Goal: Information Seeking & Learning: Understand process/instructions

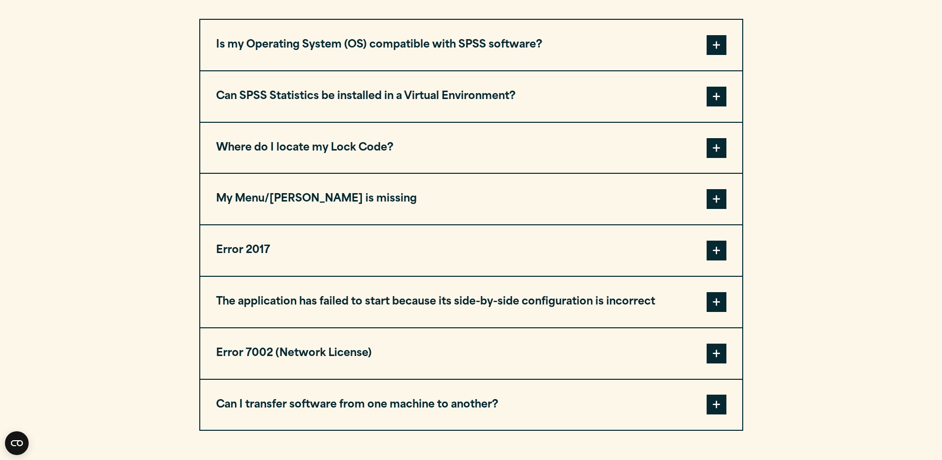
scroll to position [532, 0]
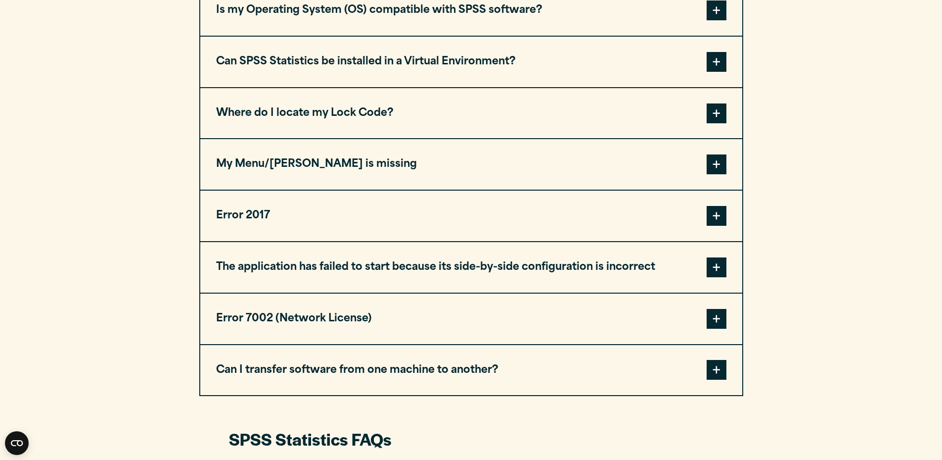
click at [631, 363] on button "Can I transfer software from one machine to another?" at bounding box center [471, 370] width 542 height 50
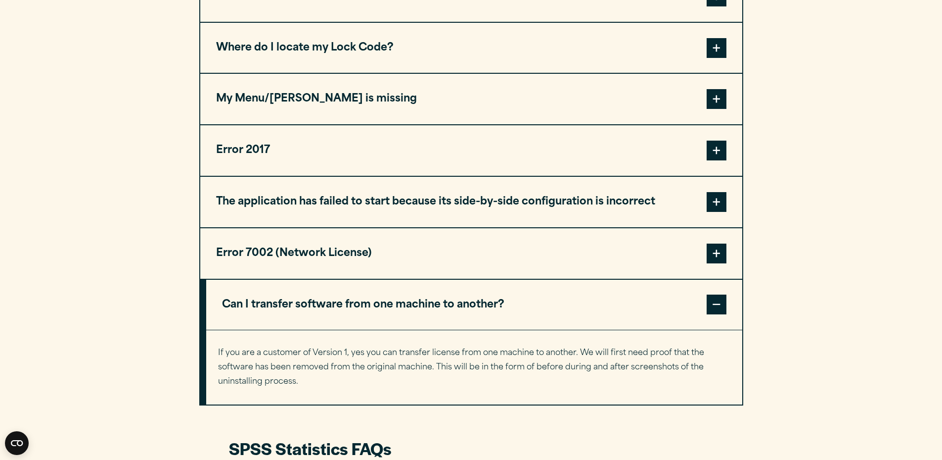
scroll to position [606, 0]
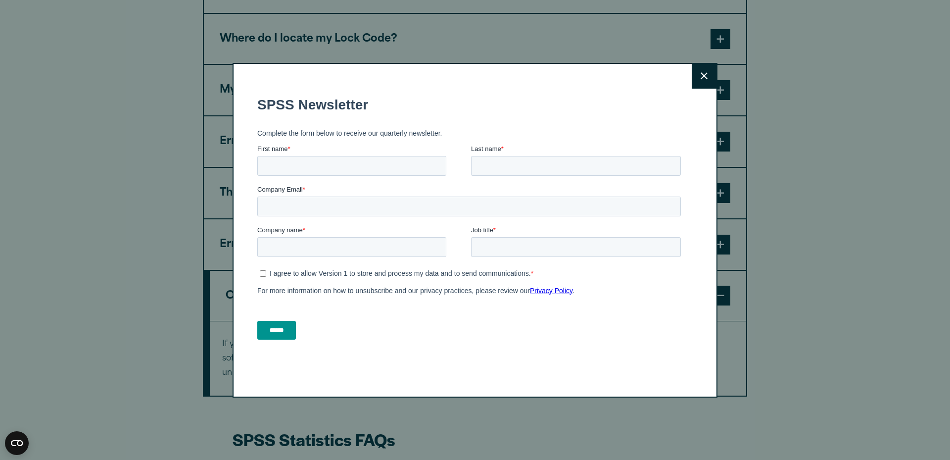
click at [705, 67] on button "Close" at bounding box center [704, 76] width 25 height 25
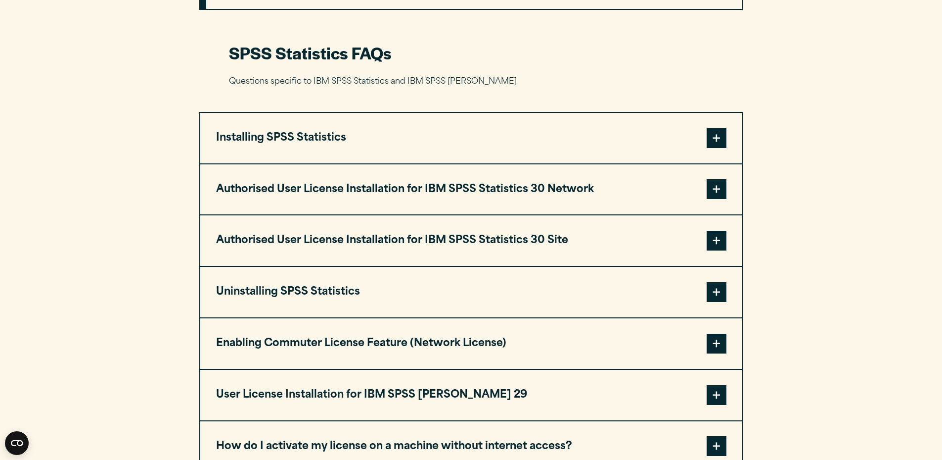
scroll to position [1014, 0]
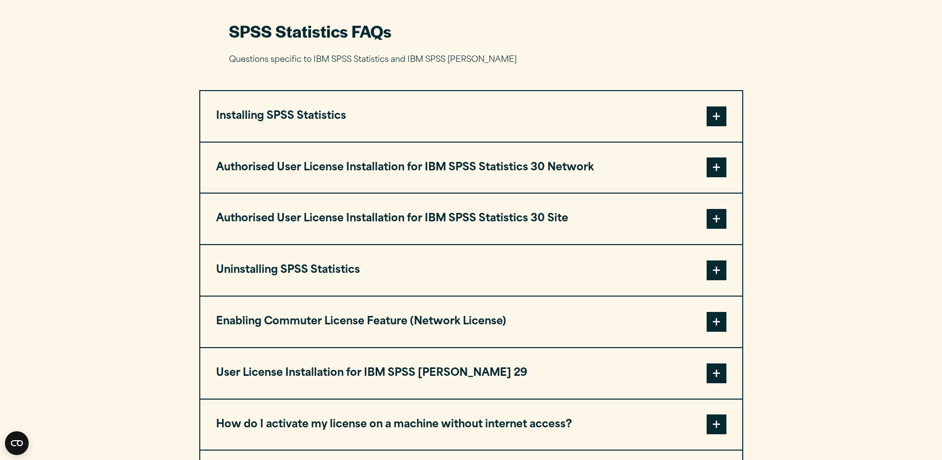
click at [722, 163] on span at bounding box center [717, 167] width 20 height 20
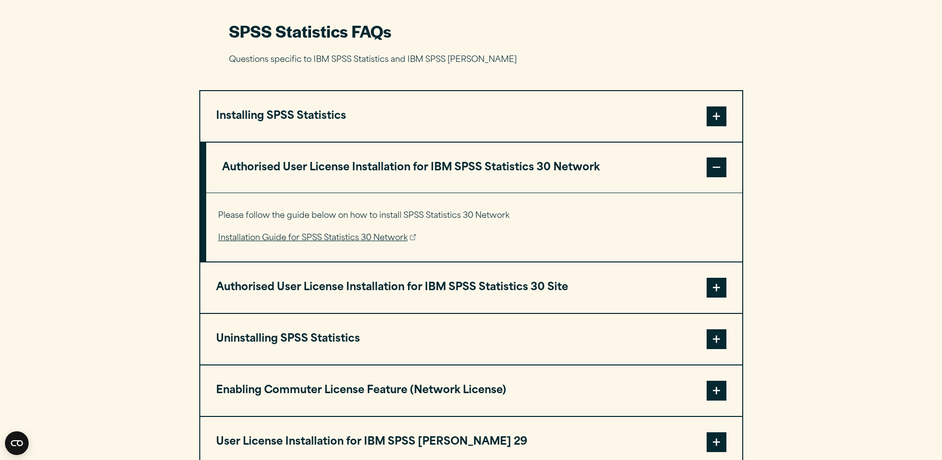
click at [387, 282] on button "Authorised User License Installation for IBM SPSS Statistics 30 Site" at bounding box center [471, 287] width 542 height 50
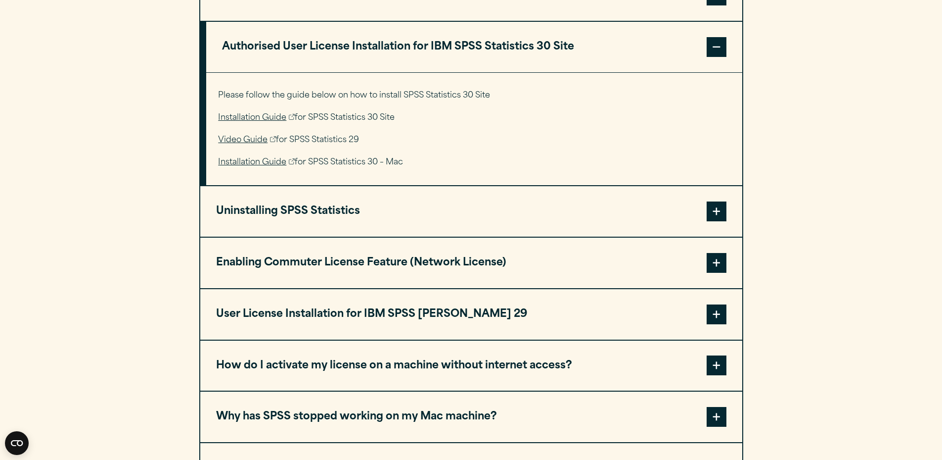
scroll to position [1200, 0]
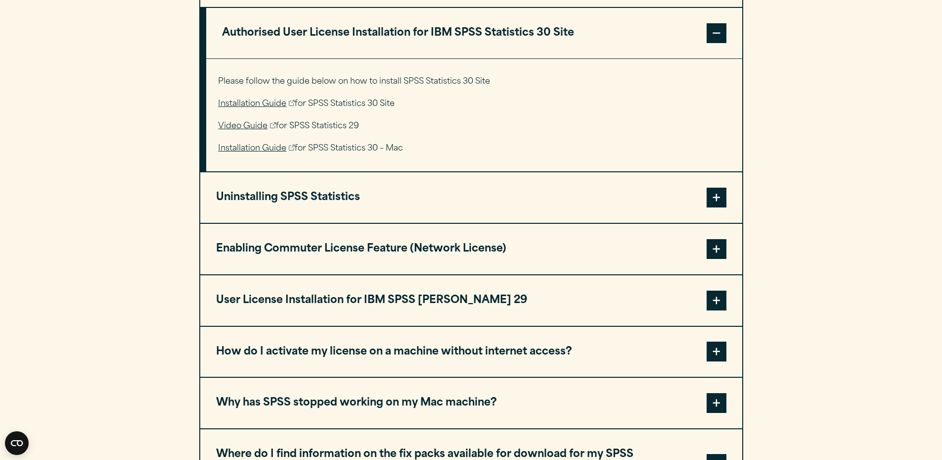
click at [544, 240] on button "Enabling Commuter License Feature (Network License)" at bounding box center [471, 249] width 542 height 50
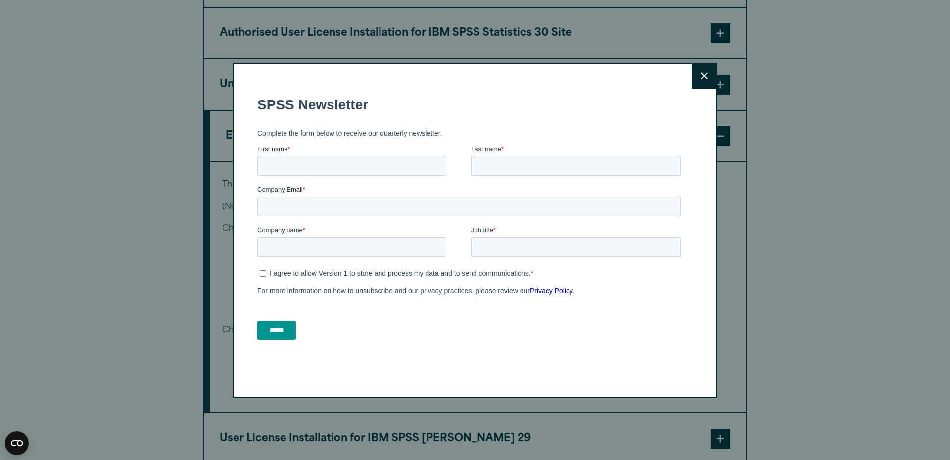
click at [699, 68] on button "Close" at bounding box center [704, 76] width 25 height 25
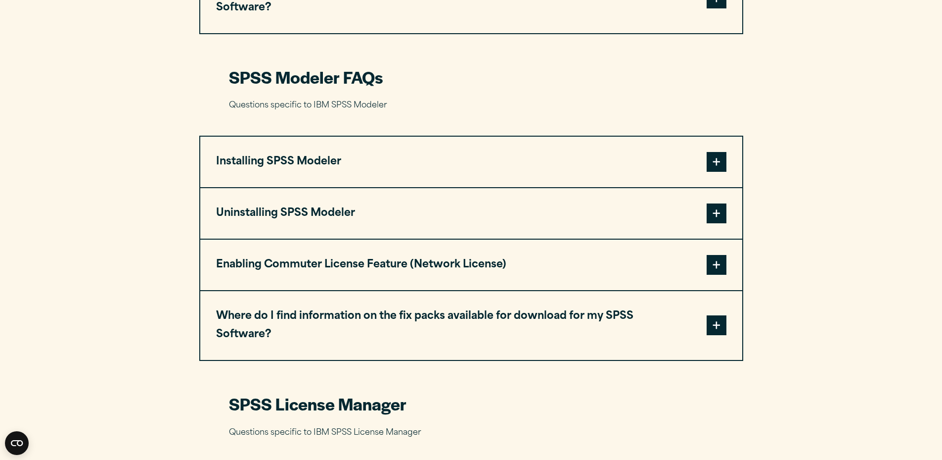
scroll to position [1867, 0]
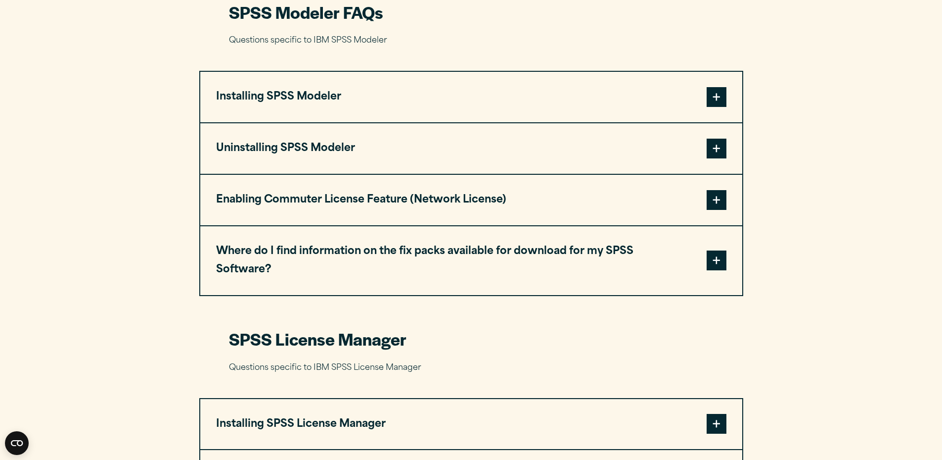
click at [709, 190] on span at bounding box center [717, 200] width 20 height 20
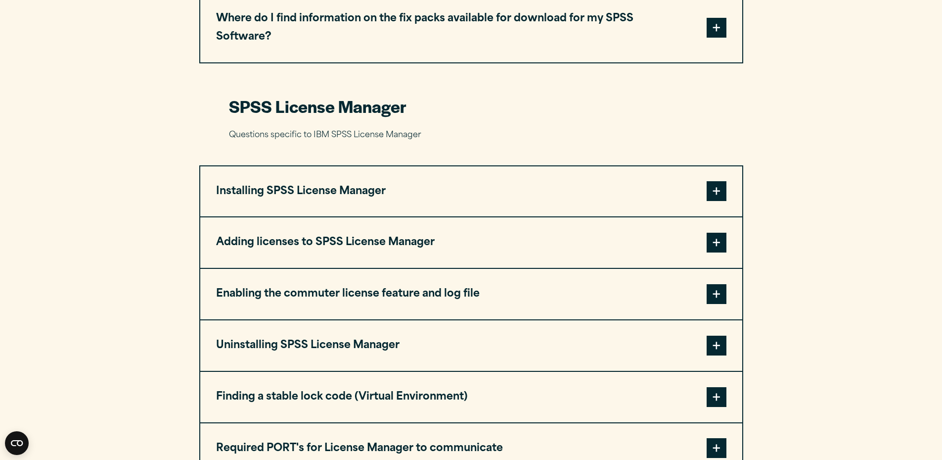
scroll to position [2374, 0]
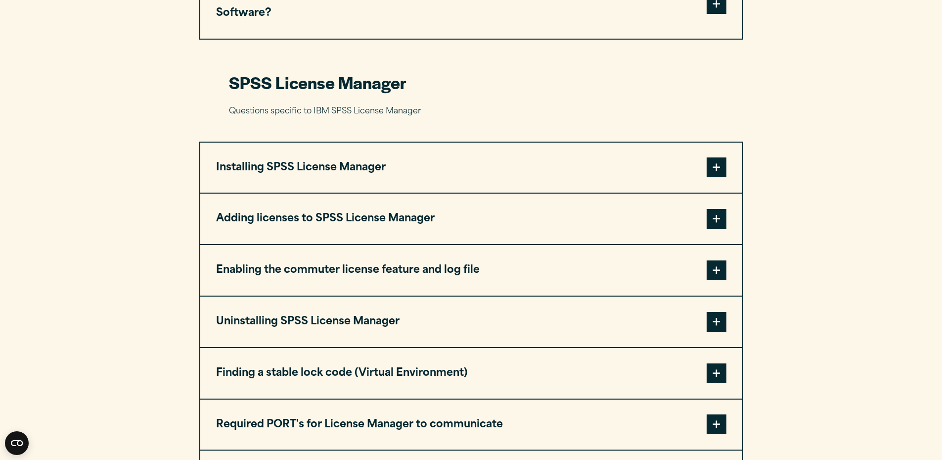
click at [477, 245] on button "Enabling the commuter license feature and log file" at bounding box center [471, 270] width 542 height 50
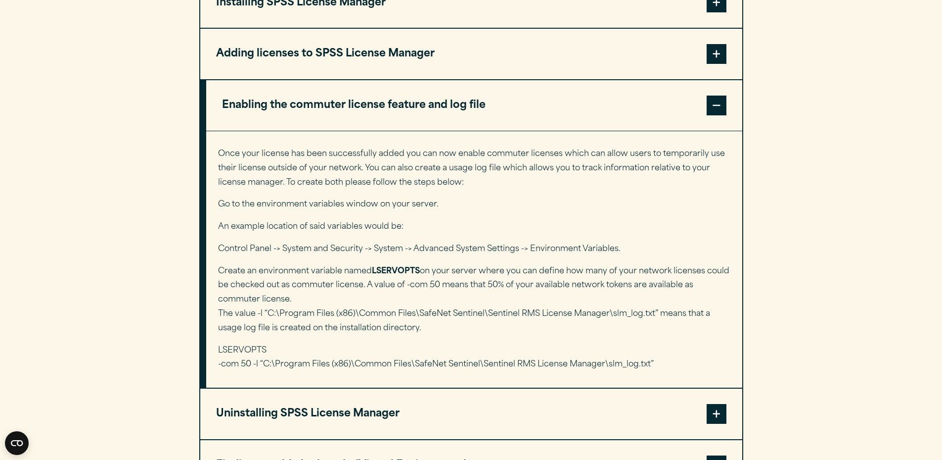
scroll to position [2548, 0]
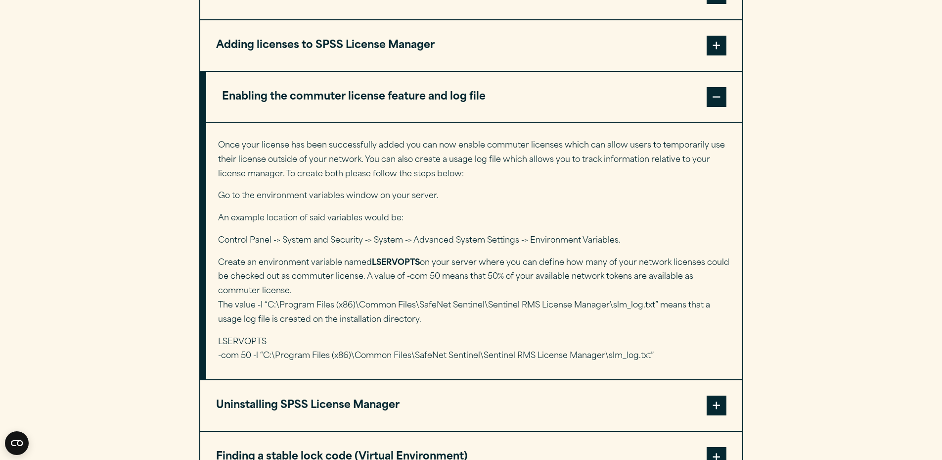
click at [398, 259] on strong "LSERVOPTS" at bounding box center [396, 263] width 48 height 8
copy strong "LSERVOPTS"
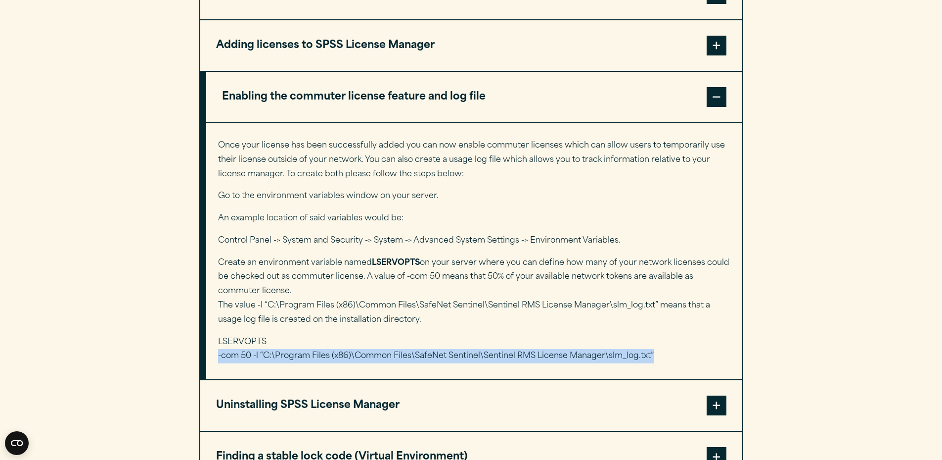
drag, startPoint x: 218, startPoint y: 318, endPoint x: 670, endPoint y: 318, distance: 452.1
click at [670, 335] on p "LSERVOPTS -com 50 -l “C:\Program Files (x86)\Common Files\SafeNet Sentinel\Sent…" at bounding box center [474, 349] width 512 height 29
copy p "-com 50 -l “C:\Program Files (x86)\Common Files\SafeNet Sentinel\Sentinel RMS L…"
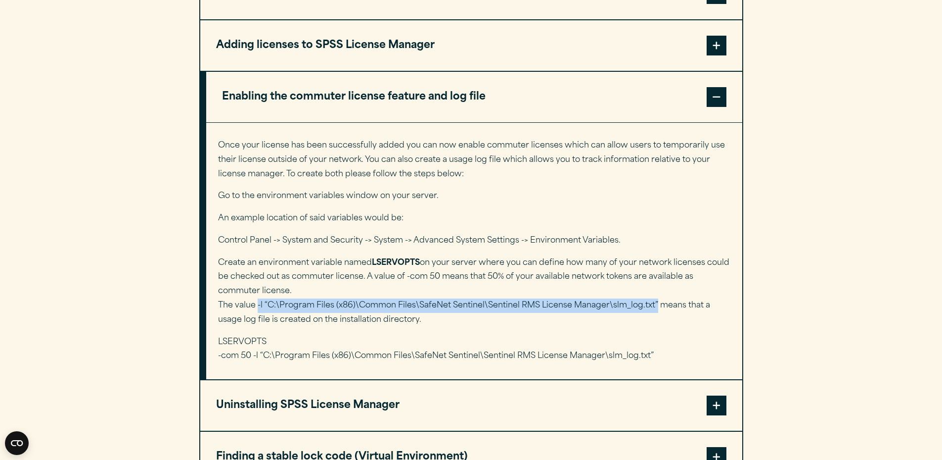
drag, startPoint x: 257, startPoint y: 265, endPoint x: 657, endPoint y: 264, distance: 400.2
click at [657, 264] on p "Create an environment variable named LSERVOPTS on your server where you can def…" at bounding box center [474, 291] width 512 height 71
copy p "-l “C:\Program Files (x86)\Common Files\SafeNet Sentinel\Sentinel RMS License M…"
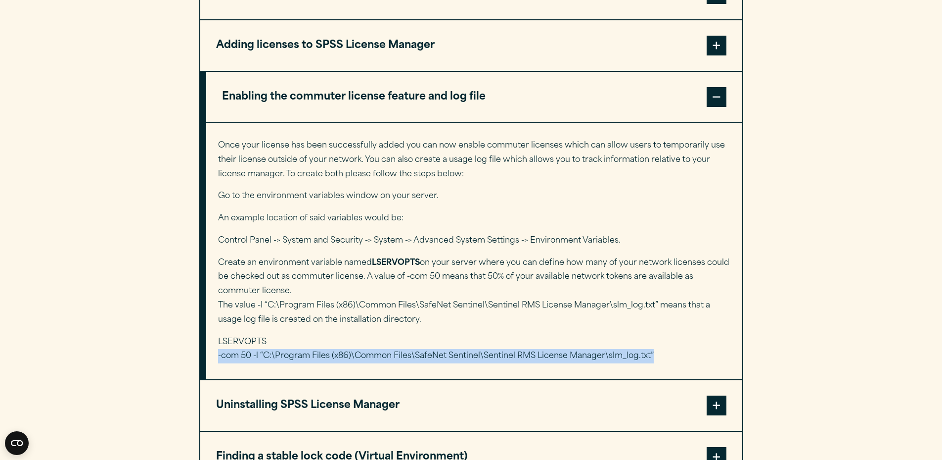
drag, startPoint x: 219, startPoint y: 317, endPoint x: 658, endPoint y: 323, distance: 439.3
click at [658, 335] on p "LSERVOPTS -com 50 -l “C:\Program Files (x86)\Common Files\SafeNet Sentinel\Sent…" at bounding box center [474, 349] width 512 height 29
copy p "-com 50 -l “C:\Program Files (x86)\Common Files\SafeNet Sentinel\Sentinel RMS L…"
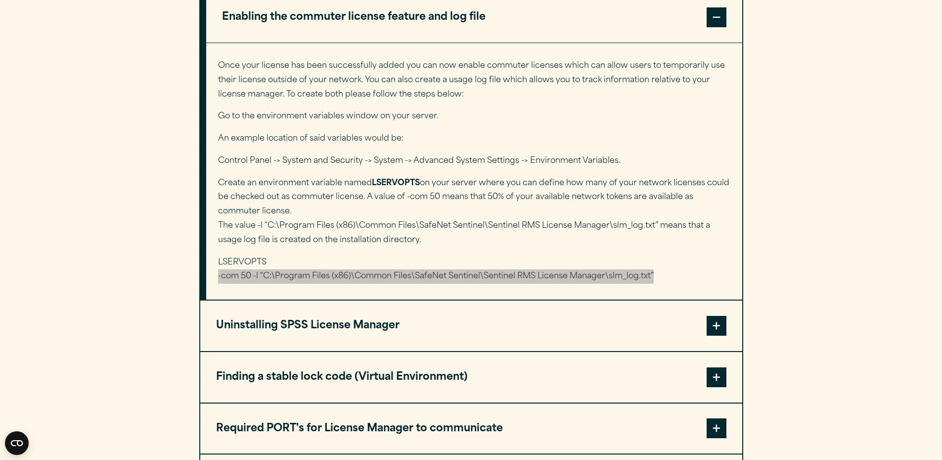
scroll to position [2647, 0]
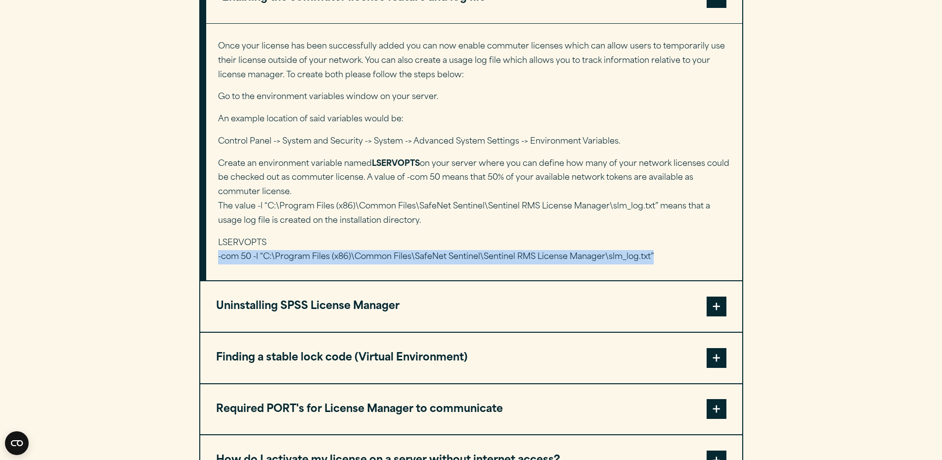
click at [378, 332] on button "Finding a stable lock code (Virtual Environment)" at bounding box center [471, 357] width 542 height 50
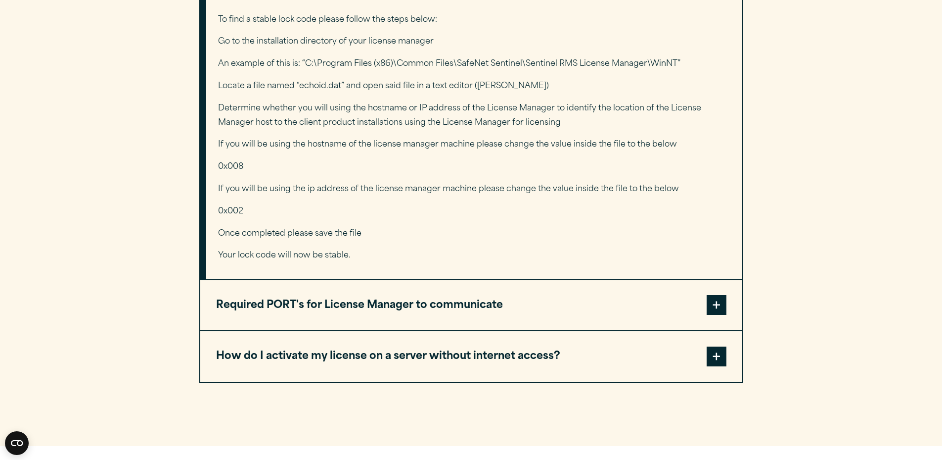
scroll to position [2857, 0]
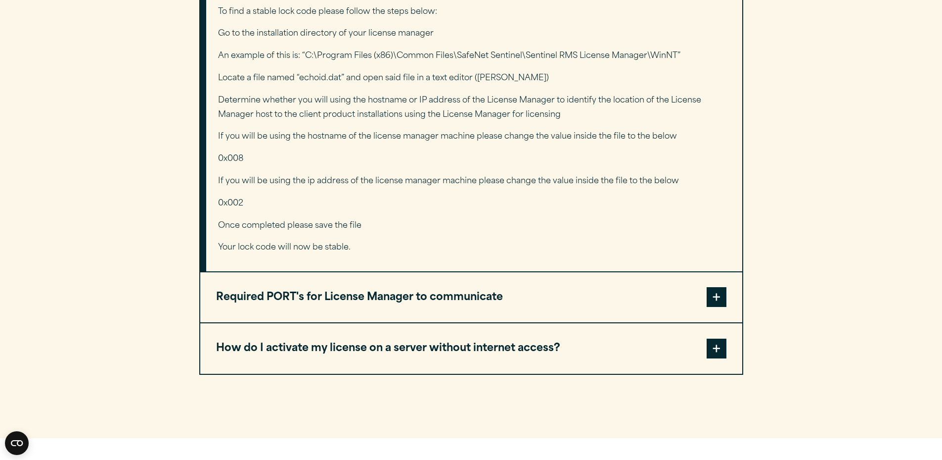
click at [500, 323] on button "How do I activate my license on a server without internet access?" at bounding box center [471, 348] width 542 height 50
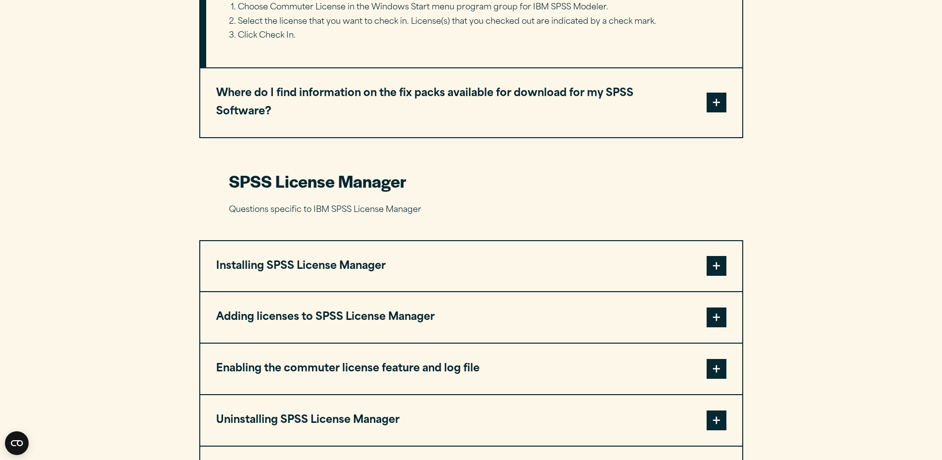
scroll to position [2387, 0]
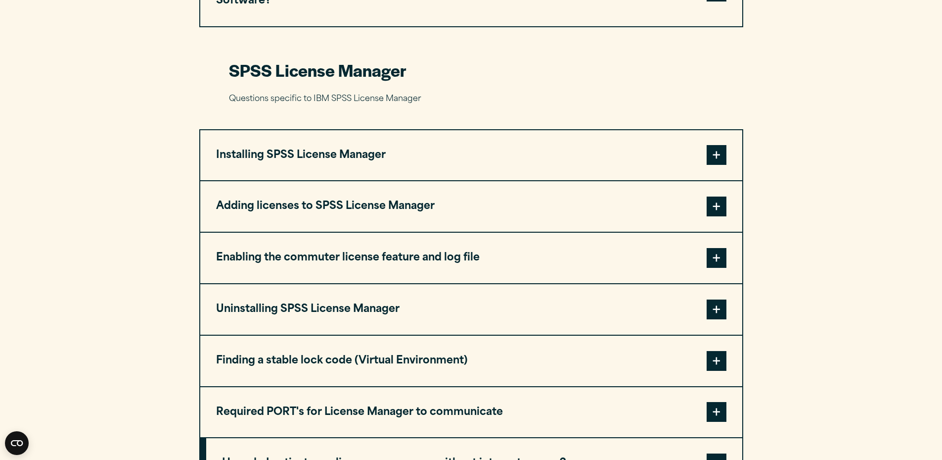
click at [489, 233] on button "Enabling the commuter license feature and log file" at bounding box center [471, 258] width 542 height 50
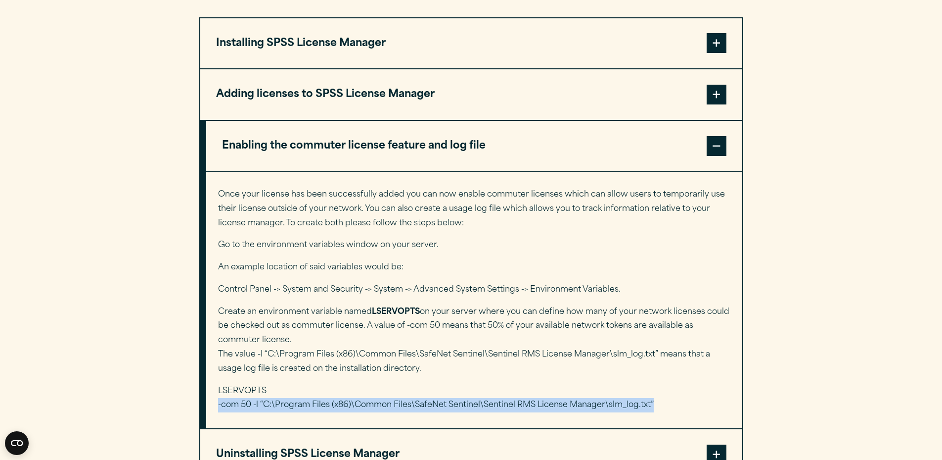
scroll to position [2362, 0]
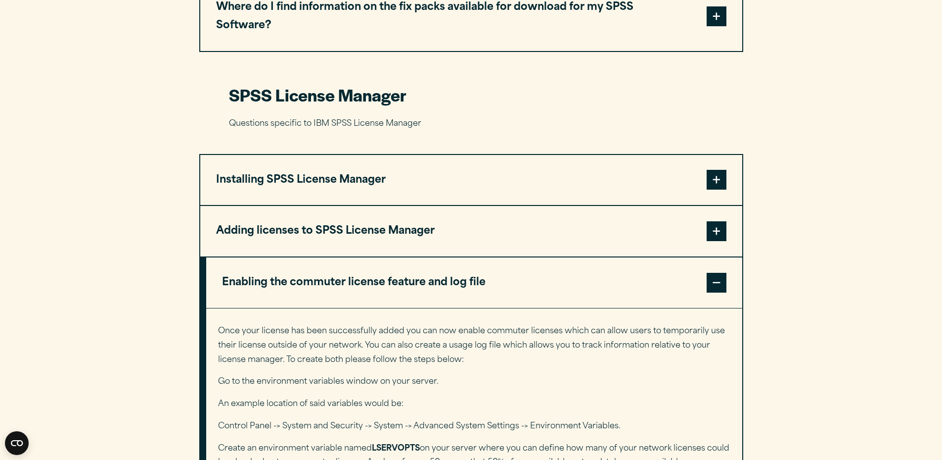
click at [437, 206] on button "Adding licenses to SPSS License Manager" at bounding box center [471, 231] width 542 height 50
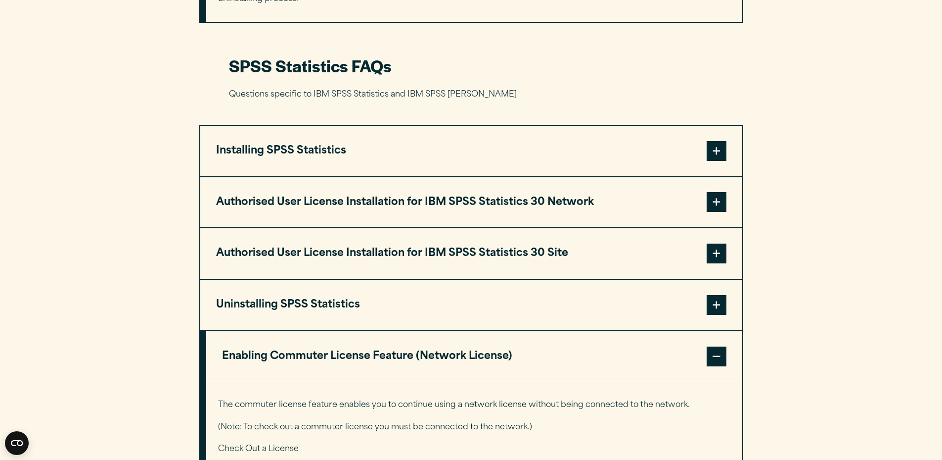
scroll to position [977, 0]
